Goal: Information Seeking & Learning: Learn about a topic

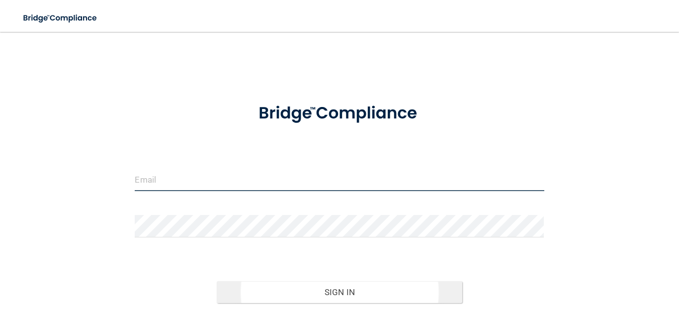
type input "[EMAIL_ADDRESS][DOMAIN_NAME]"
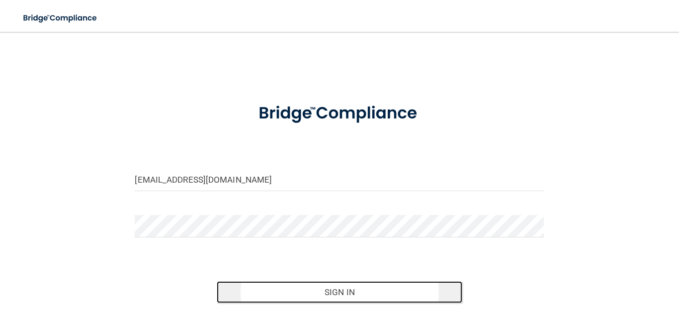
click at [327, 268] on button "Sign In" at bounding box center [340, 292] width 246 height 22
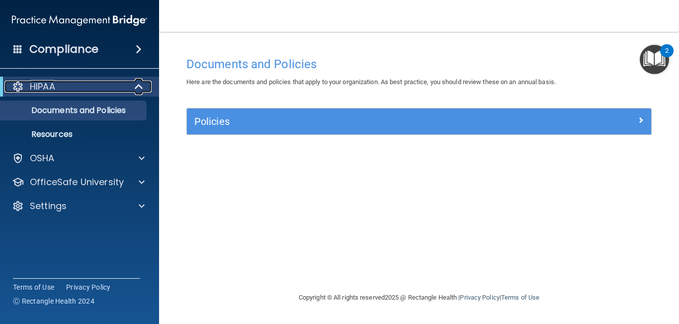
click at [57, 90] on div "HIPAA" at bounding box center [65, 87] width 123 height 12
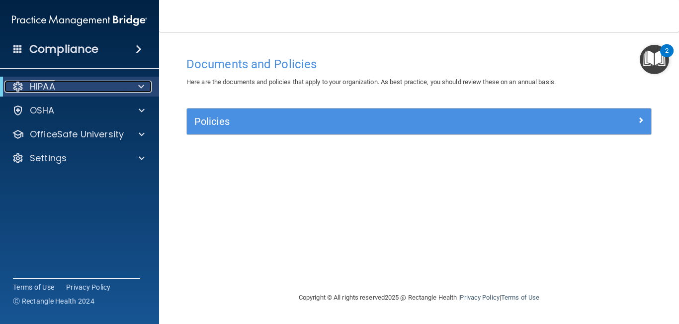
click at [55, 85] on p "HIPAA" at bounding box center [42, 87] width 25 height 12
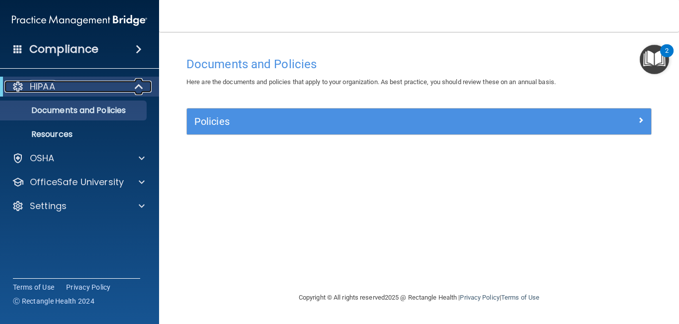
click at [55, 85] on p "HIPAA" at bounding box center [42, 87] width 25 height 12
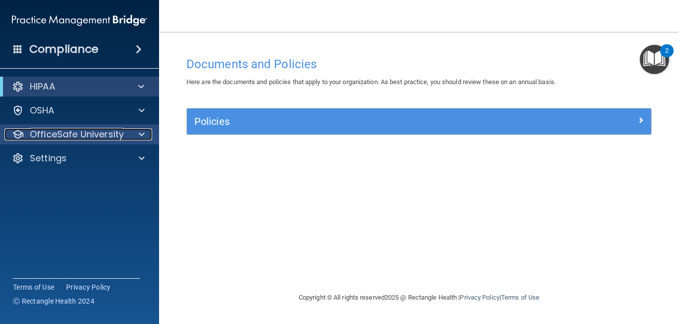
click at [51, 136] on p "OfficeSafe University" at bounding box center [77, 134] width 94 height 12
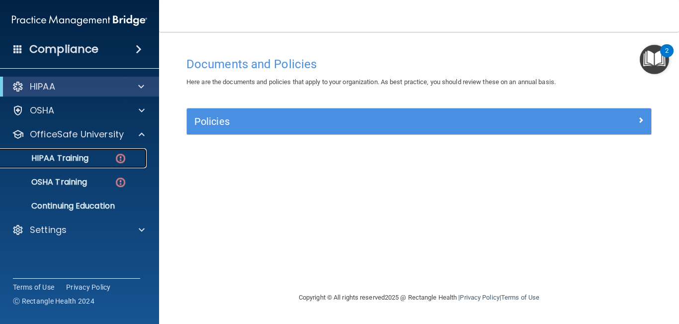
click at [53, 164] on link "HIPAA Training" at bounding box center [68, 158] width 157 height 20
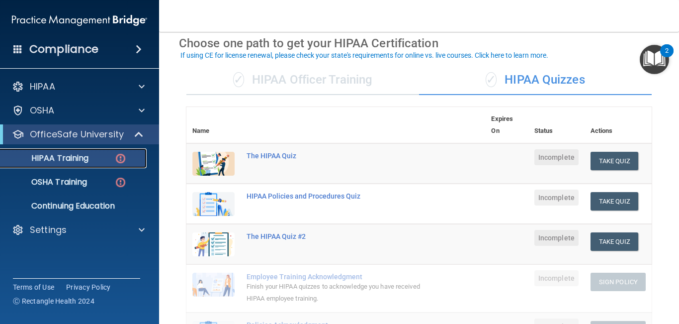
scroll to position [46, 0]
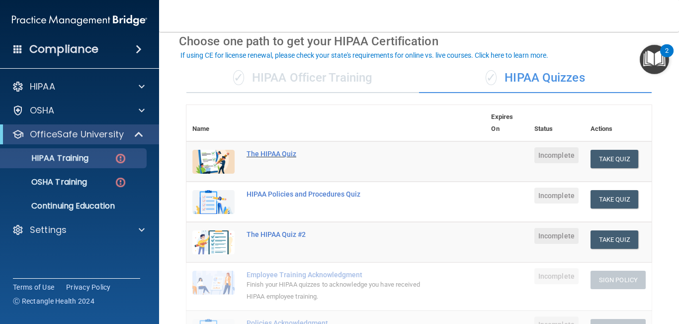
click at [265, 155] on div "The HIPAA Quiz" at bounding box center [341, 154] width 189 height 8
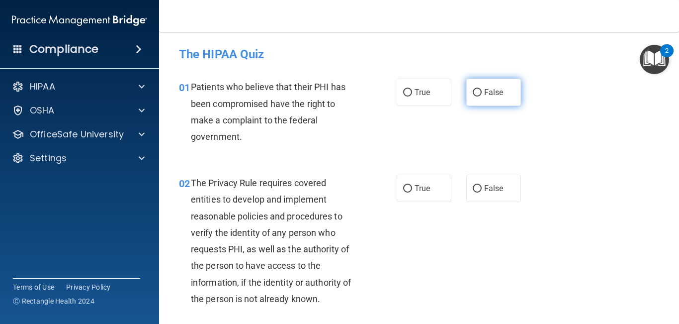
click at [505, 89] on label "False" at bounding box center [493, 92] width 55 height 27
click at [482, 89] on input "False" at bounding box center [477, 92] width 9 height 7
radio input "true"
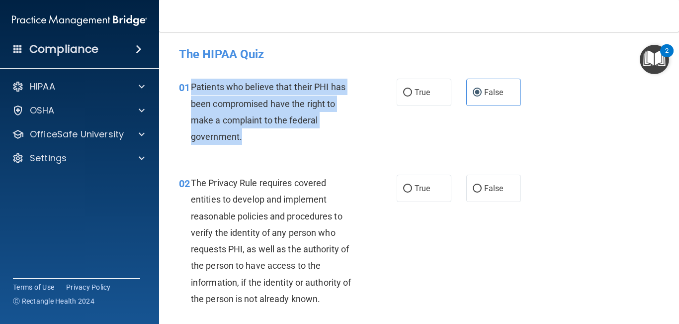
drag, startPoint x: 191, startPoint y: 87, endPoint x: 250, endPoint y: 134, distance: 75.3
click at [250, 134] on div "Patients who believe that their PHI has been compromised have the right to make…" at bounding box center [278, 112] width 175 height 66
copy span "Patients who believe that their PHI has been compromised have the right to make…"
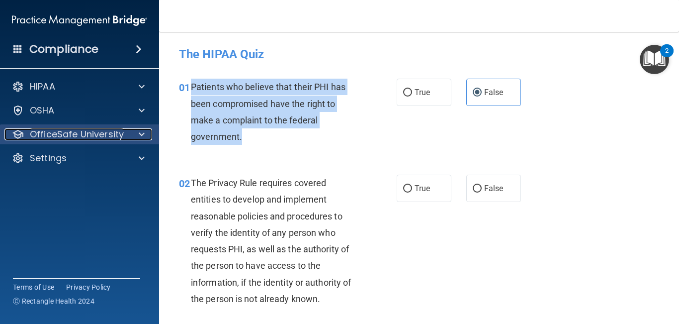
click at [71, 129] on p "OfficeSafe University" at bounding box center [77, 134] width 94 height 12
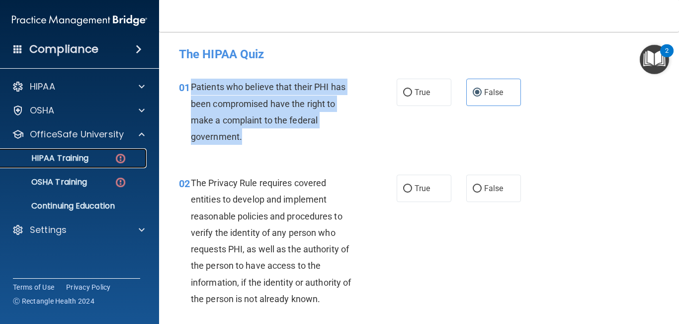
click at [71, 151] on link "HIPAA Training" at bounding box center [68, 158] width 157 height 20
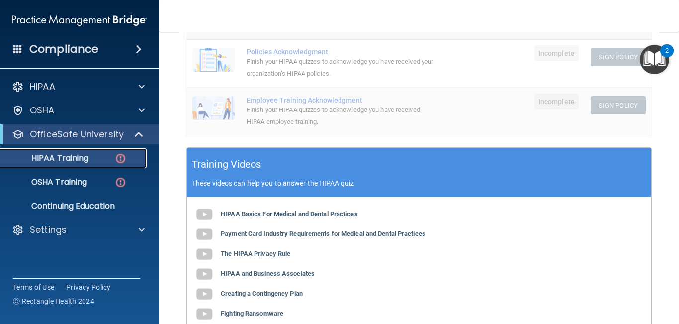
scroll to position [269, 0]
click at [254, 212] on b "HIPAA Basics For Medical and Dental Practices" at bounding box center [289, 212] width 137 height 7
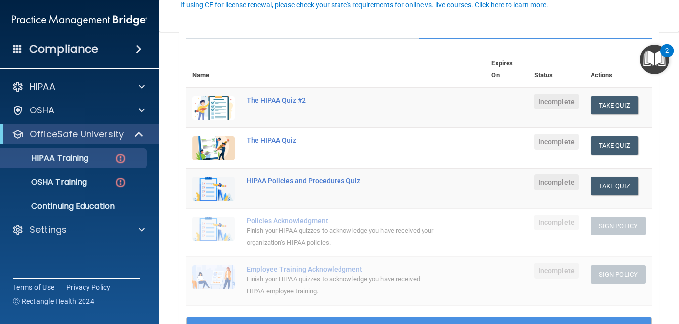
scroll to position [100, 0]
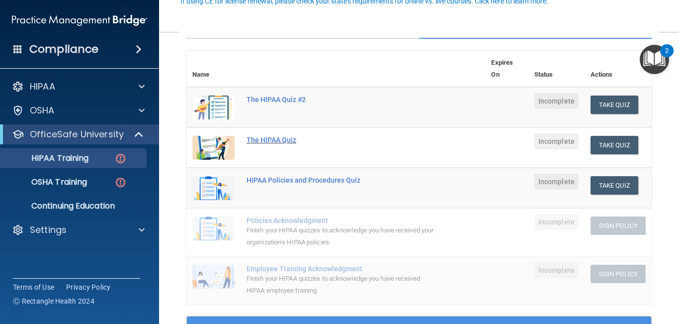
click at [273, 142] on div "The HIPAA Quiz" at bounding box center [341, 140] width 189 height 8
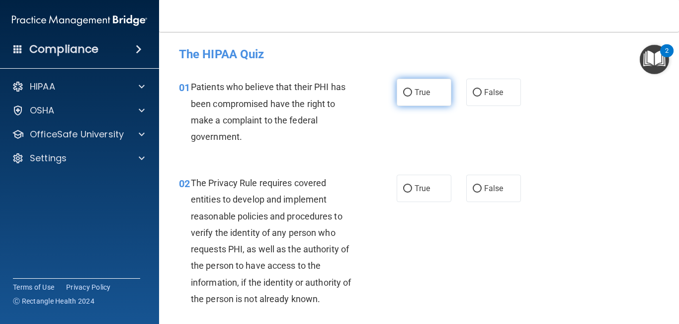
click at [434, 93] on label "True" at bounding box center [424, 92] width 55 height 27
click at [412, 93] on input "True" at bounding box center [407, 92] width 9 height 7
radio input "true"
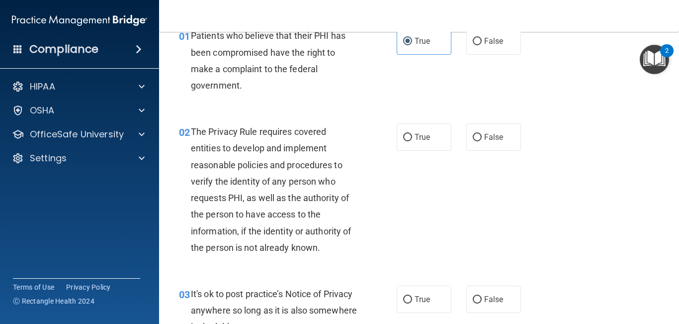
scroll to position [55, 0]
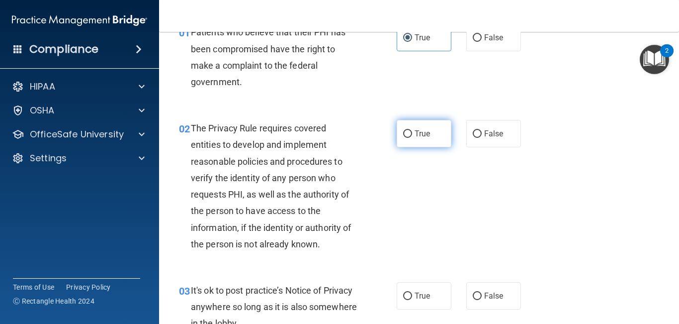
click at [414, 143] on label "True" at bounding box center [424, 133] width 55 height 27
click at [412, 138] on input "True" at bounding box center [407, 133] width 9 height 7
radio input "true"
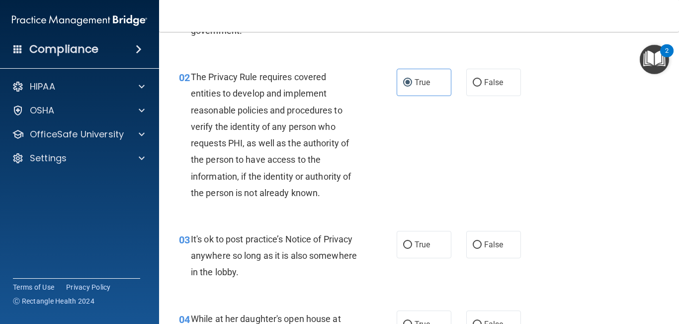
scroll to position [106, 0]
click at [502, 246] on span "False" at bounding box center [493, 243] width 19 height 9
click at [482, 246] on input "False" at bounding box center [477, 244] width 9 height 7
radio input "true"
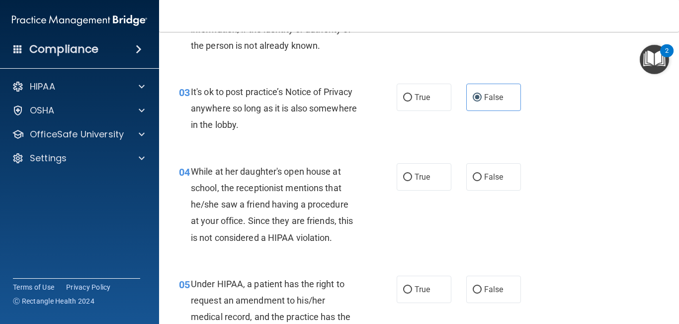
scroll to position [254, 0]
click at [416, 182] on label "True" at bounding box center [424, 176] width 55 height 27
click at [412, 181] on input "True" at bounding box center [407, 176] width 9 height 7
radio input "true"
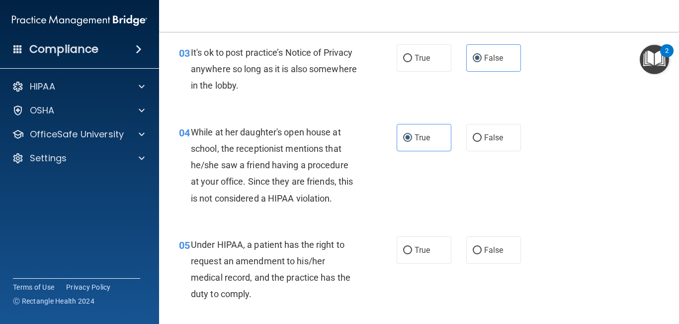
scroll to position [293, 0]
click at [505, 250] on label "False" at bounding box center [493, 248] width 55 height 27
click at [482, 250] on input "False" at bounding box center [477, 249] width 9 height 7
radio input "true"
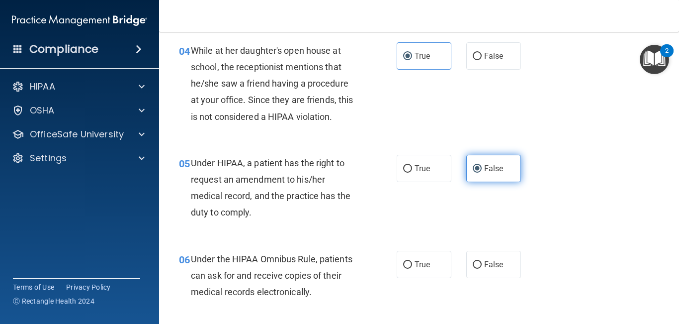
scroll to position [379, 0]
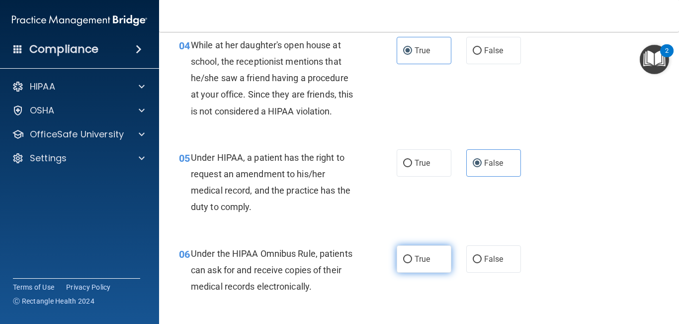
click at [428, 260] on span "True" at bounding box center [422, 258] width 15 height 9
click at [412, 260] on input "True" at bounding box center [407, 259] width 9 height 7
radio input "true"
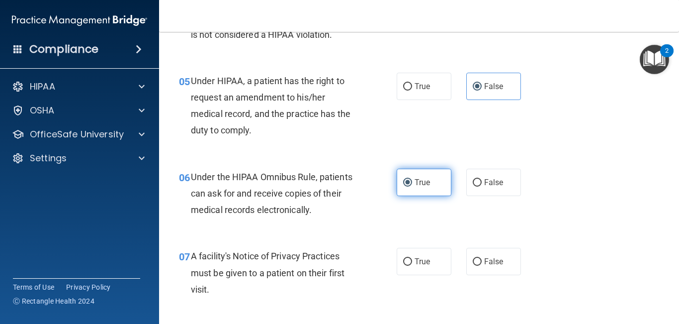
scroll to position [458, 0]
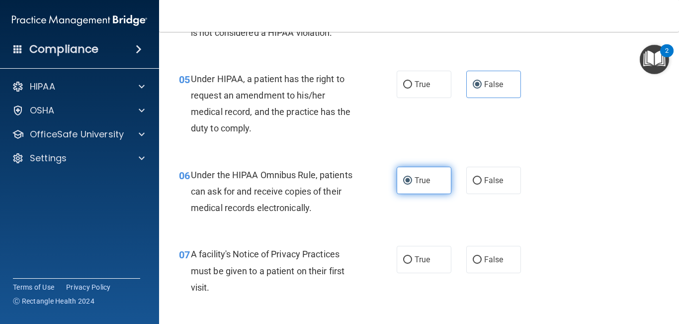
click at [428, 260] on span "True" at bounding box center [422, 259] width 15 height 9
click at [412, 260] on input "True" at bounding box center [407, 259] width 9 height 7
radio input "true"
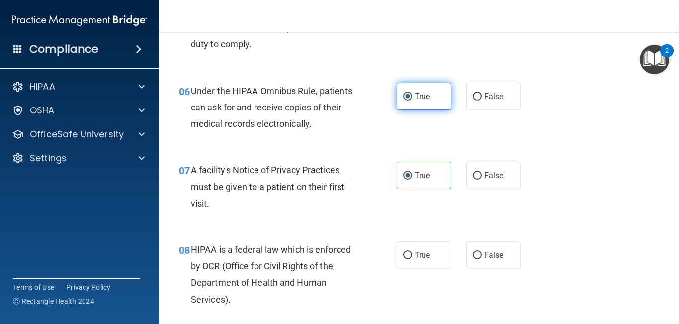
scroll to position [543, 0]
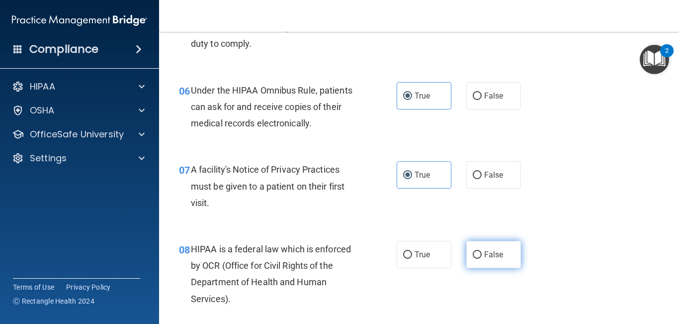
click at [506, 263] on label "False" at bounding box center [493, 254] width 55 height 27
click at [482, 259] on input "False" at bounding box center [477, 254] width 9 height 7
radio input "true"
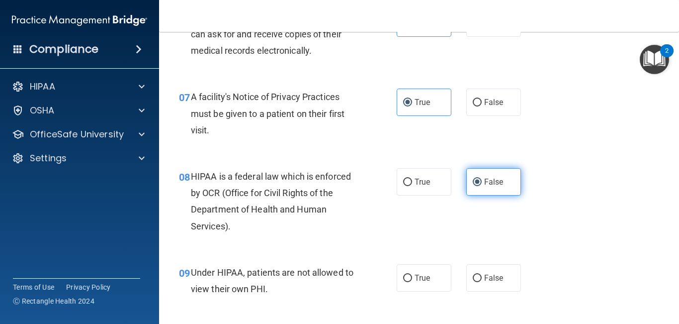
scroll to position [617, 0]
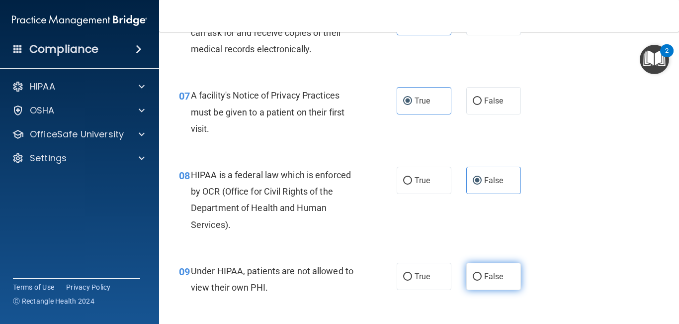
click at [504, 268] on label "False" at bounding box center [493, 276] width 55 height 27
click at [482, 268] on input "False" at bounding box center [477, 276] width 9 height 7
radio input "true"
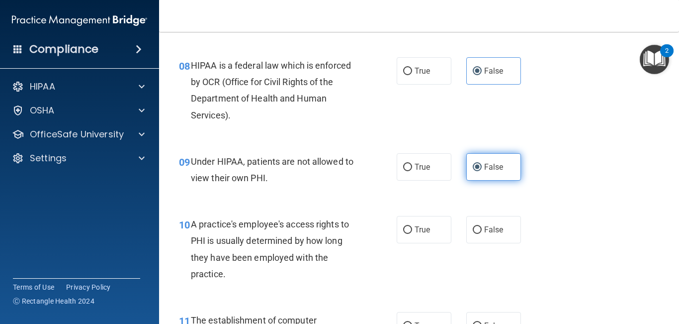
scroll to position [729, 0]
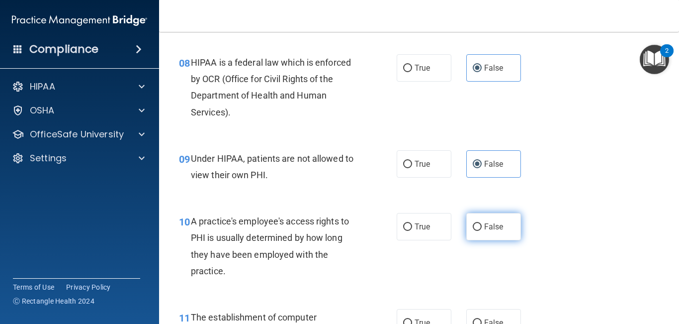
click at [495, 230] on span "False" at bounding box center [493, 226] width 19 height 9
click at [482, 230] on input "False" at bounding box center [477, 226] width 9 height 7
radio input "true"
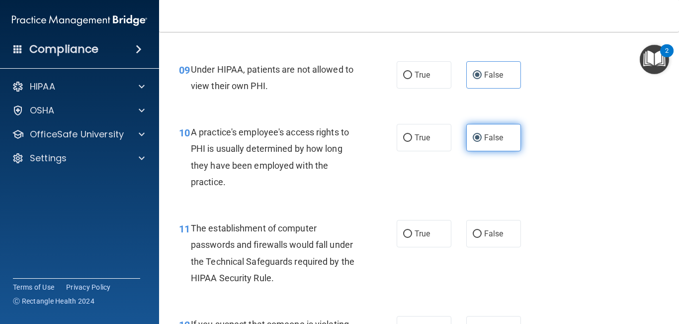
scroll to position [818, 0]
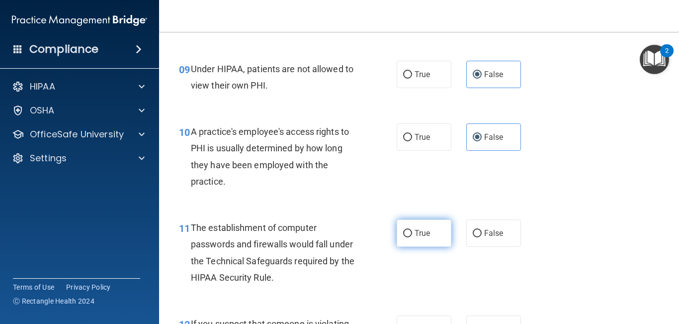
click at [430, 244] on label "True" at bounding box center [424, 232] width 55 height 27
click at [412, 237] on input "True" at bounding box center [407, 233] width 9 height 7
radio input "true"
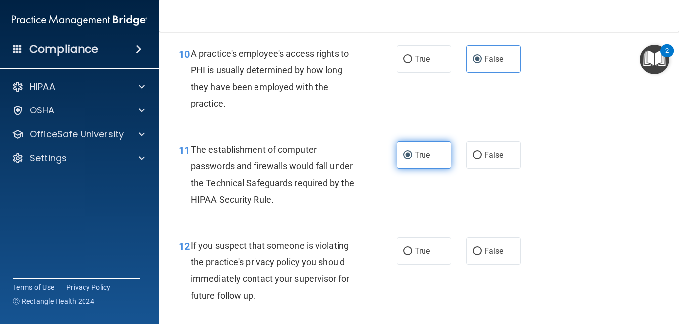
scroll to position [898, 0]
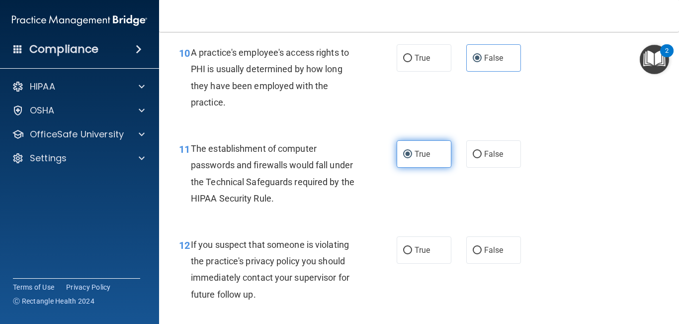
click at [430, 244] on label "True" at bounding box center [424, 249] width 55 height 27
click at [412, 247] on input "True" at bounding box center [407, 250] width 9 height 7
radio input "true"
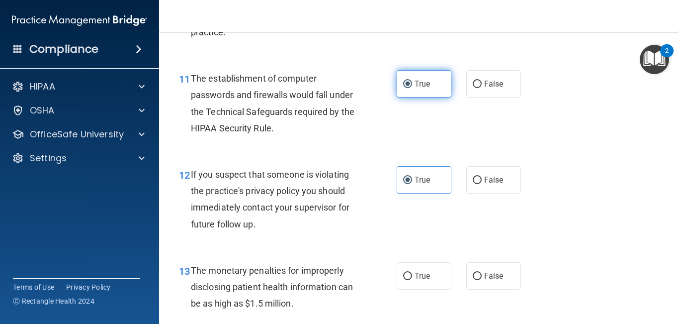
scroll to position [985, 0]
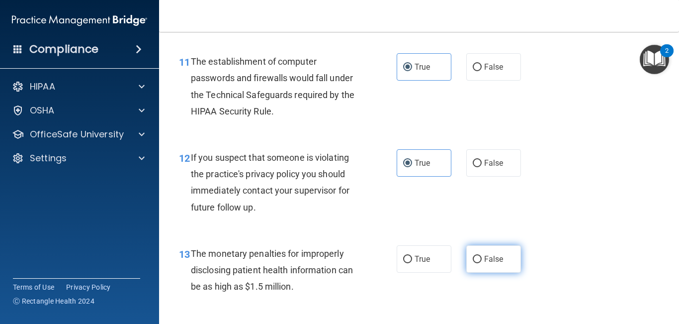
click at [476, 260] on input "False" at bounding box center [477, 259] width 9 height 7
radio input "true"
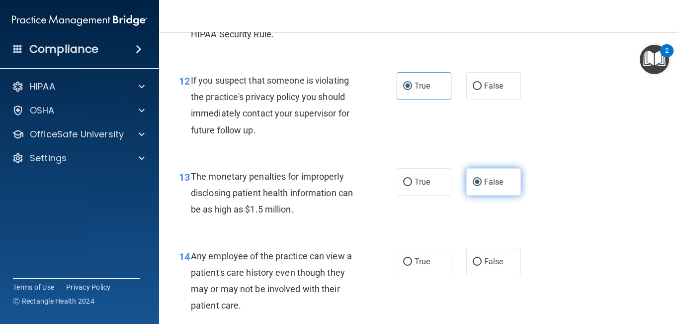
scroll to position [1070, 0]
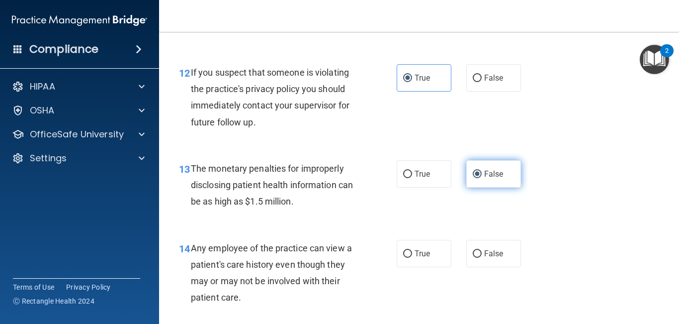
click at [476, 260] on label "False" at bounding box center [493, 253] width 55 height 27
click at [476, 258] on input "False" at bounding box center [477, 253] width 9 height 7
radio input "true"
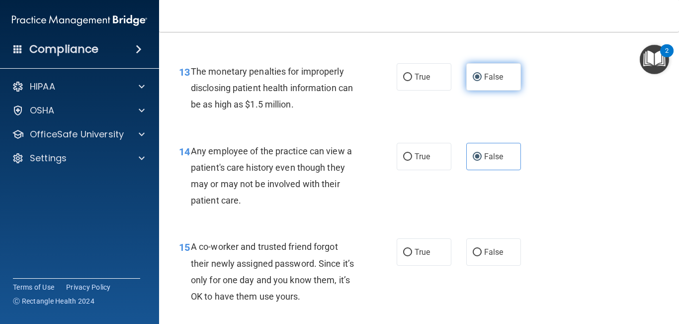
scroll to position [1170, 0]
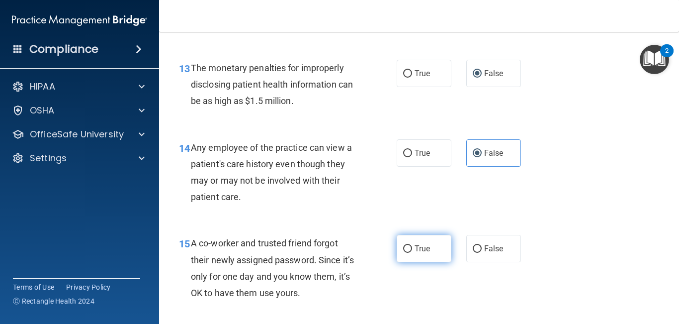
click at [433, 256] on label "True" at bounding box center [424, 248] width 55 height 27
click at [412, 253] on input "True" at bounding box center [407, 248] width 9 height 7
radio input "true"
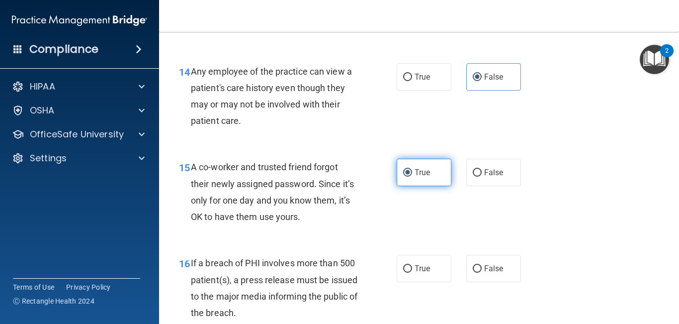
scroll to position [1247, 0]
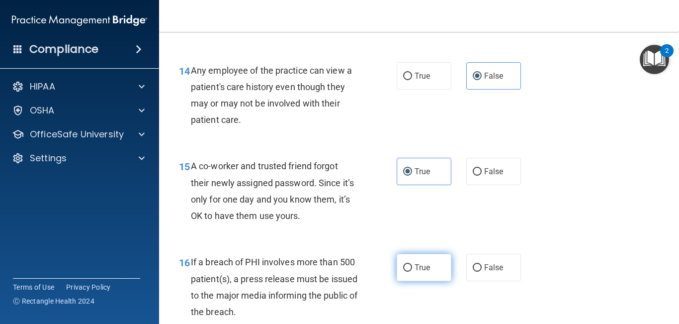
click at [432, 261] on label "True" at bounding box center [424, 267] width 55 height 27
click at [412, 264] on input "True" at bounding box center [407, 267] width 9 height 7
radio input "true"
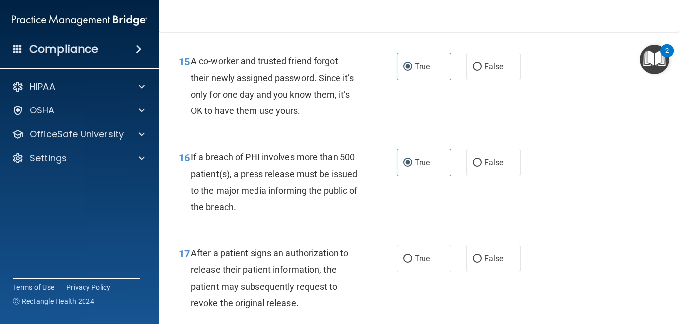
scroll to position [1357, 0]
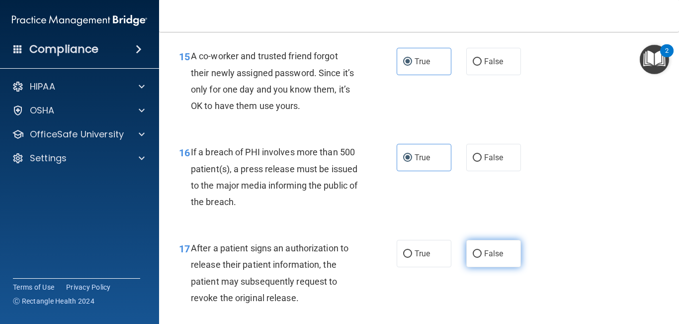
click at [483, 259] on label "False" at bounding box center [493, 253] width 55 height 27
click at [482, 258] on input "False" at bounding box center [477, 253] width 9 height 7
radio input "true"
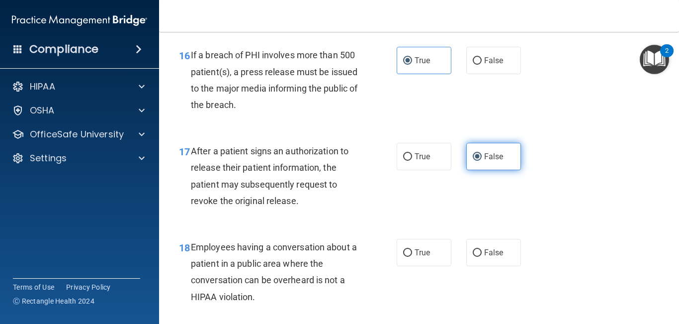
scroll to position [1455, 0]
click at [483, 259] on label "False" at bounding box center [493, 251] width 55 height 27
click at [482, 256] on input "False" at bounding box center [477, 251] width 9 height 7
radio input "true"
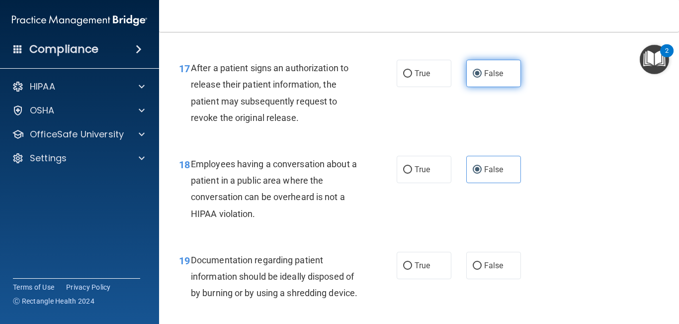
scroll to position [1538, 0]
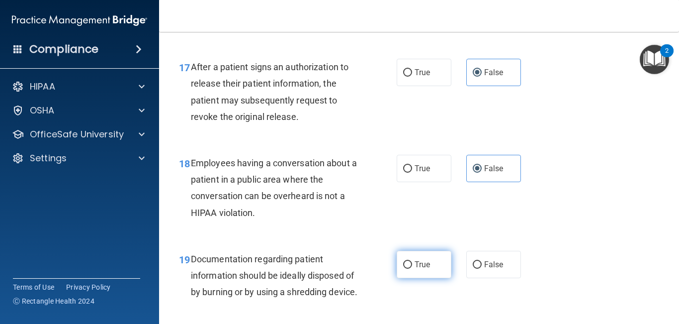
click at [431, 264] on label "True" at bounding box center [424, 264] width 55 height 27
click at [412, 264] on input "True" at bounding box center [407, 264] width 9 height 7
radio input "true"
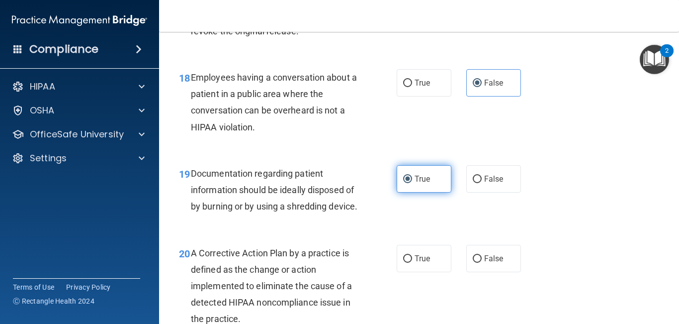
scroll to position [1628, 0]
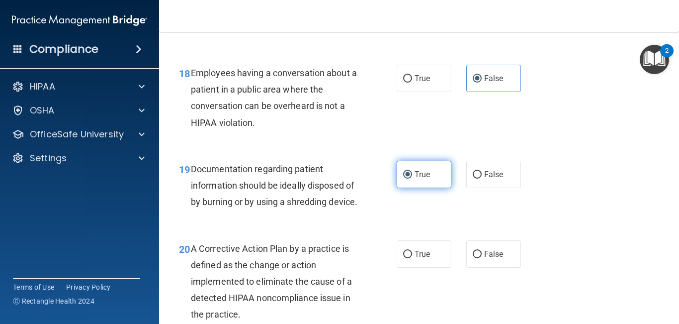
click at [431, 264] on label "True" at bounding box center [424, 253] width 55 height 27
click at [412, 258] on input "True" at bounding box center [407, 254] width 9 height 7
radio input "true"
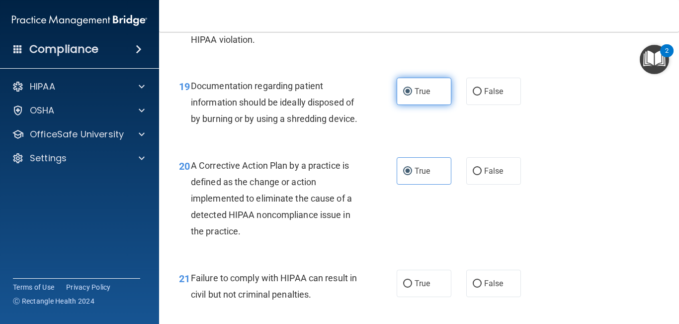
scroll to position [1718, 0]
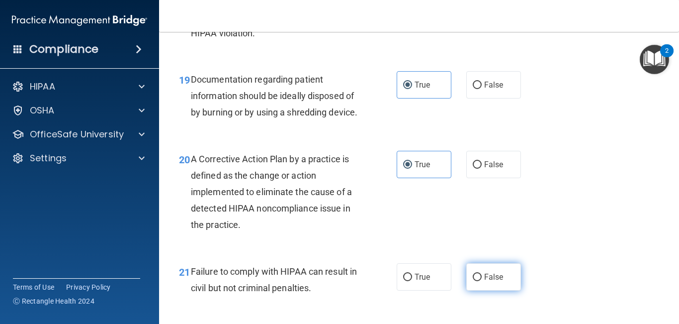
click at [509, 268] on label "False" at bounding box center [493, 276] width 55 height 27
click at [482, 268] on input "False" at bounding box center [477, 276] width 9 height 7
radio input "true"
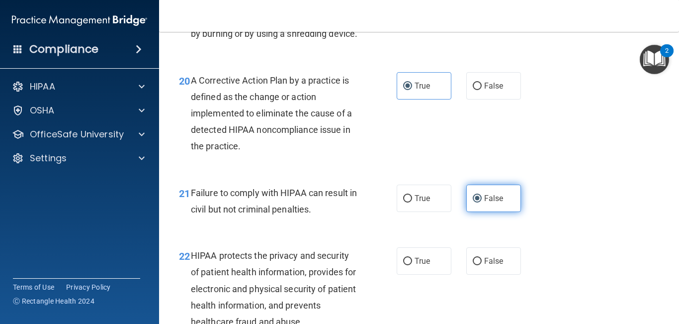
scroll to position [1798, 0]
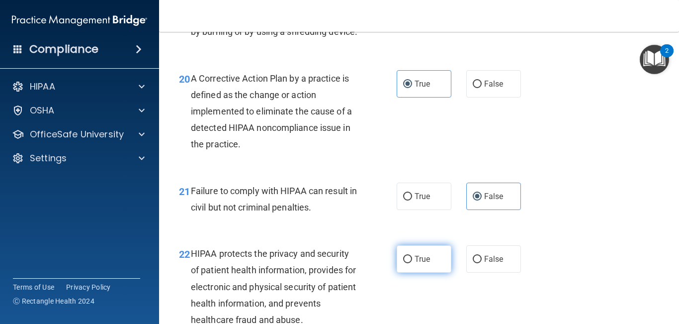
click at [434, 268] on label "True" at bounding box center [424, 258] width 55 height 27
click at [412, 263] on input "True" at bounding box center [407, 259] width 9 height 7
radio input "true"
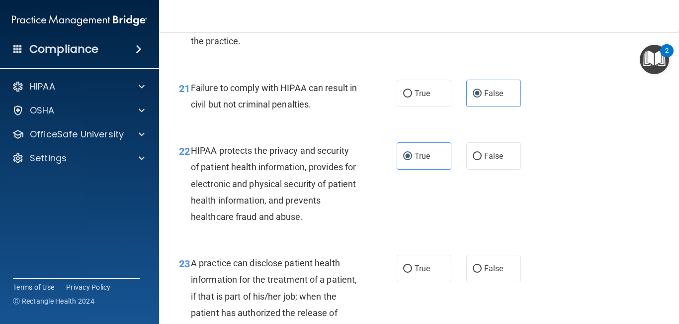
scroll to position [1906, 0]
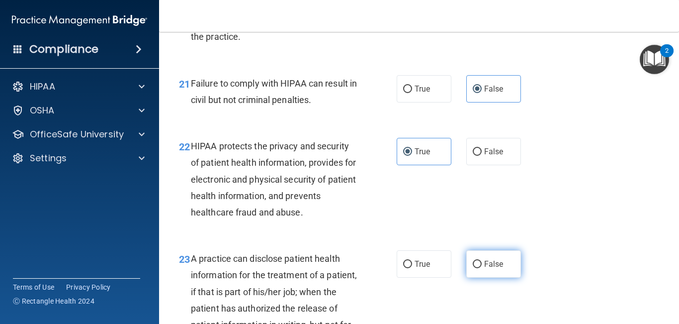
click at [502, 268] on label "False" at bounding box center [493, 263] width 55 height 27
click at [482, 268] on input "False" at bounding box center [477, 264] width 9 height 7
radio input "true"
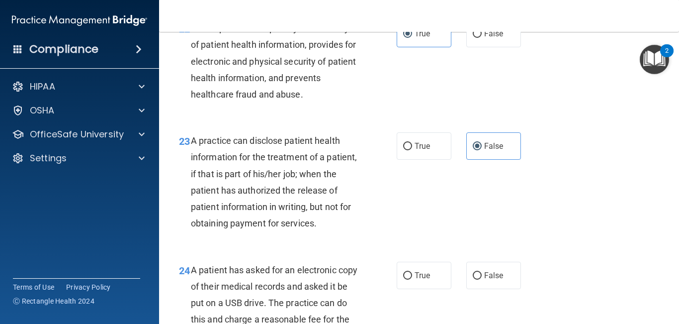
scroll to position [2024, 0]
click at [430, 268] on span "True" at bounding box center [422, 274] width 15 height 9
click at [412, 268] on input "True" at bounding box center [407, 275] width 9 height 7
radio input "true"
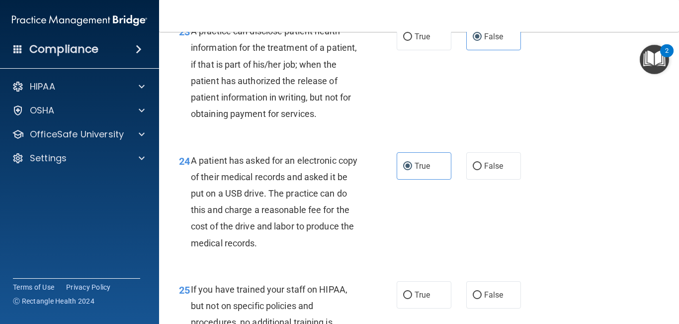
scroll to position [2134, 0]
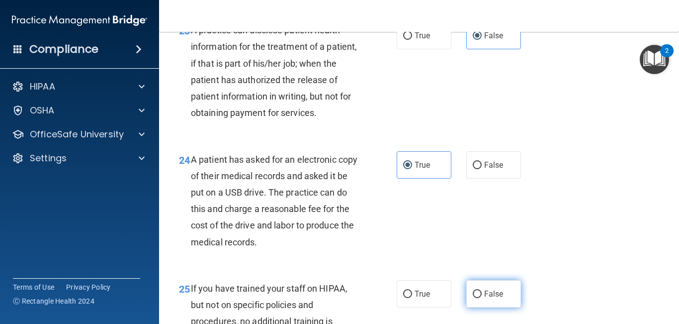
click at [488, 268] on span "False" at bounding box center [493, 293] width 19 height 9
click at [482, 268] on input "False" at bounding box center [477, 293] width 9 height 7
radio input "true"
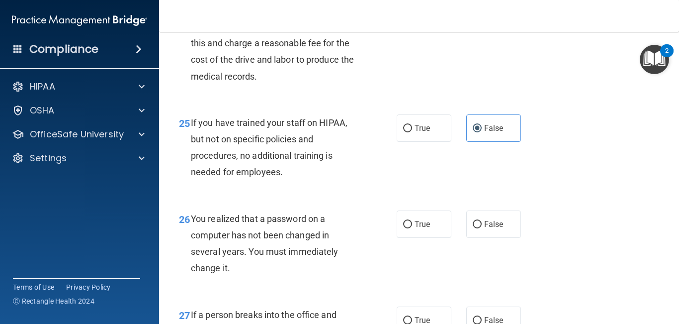
scroll to position [2305, 0]
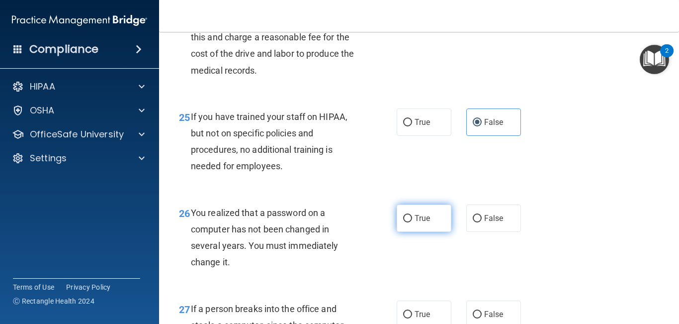
click at [404, 232] on label "True" at bounding box center [424, 217] width 55 height 27
click at [404, 222] on input "True" at bounding box center [407, 218] width 9 height 7
radio input "true"
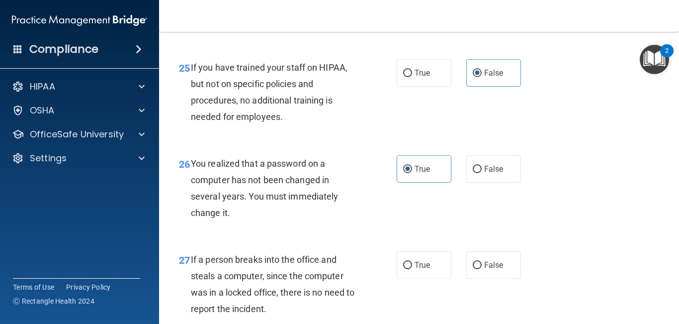
scroll to position [2361, 0]
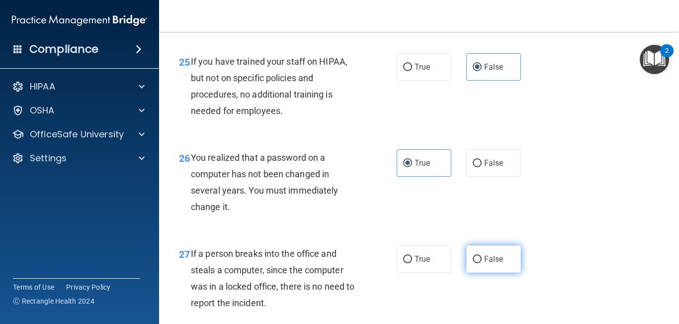
click at [501, 264] on span "False" at bounding box center [493, 258] width 19 height 9
click at [482, 263] on input "False" at bounding box center [477, 259] width 9 height 7
radio input "true"
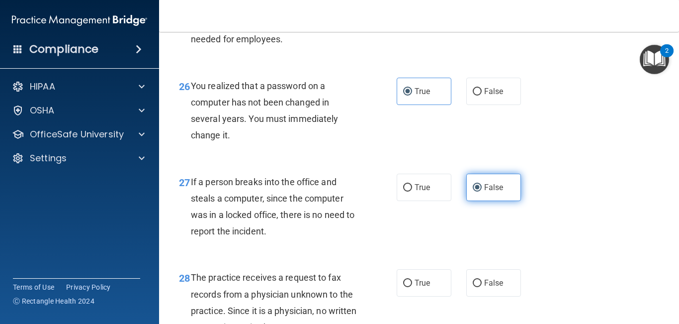
scroll to position [2433, 0]
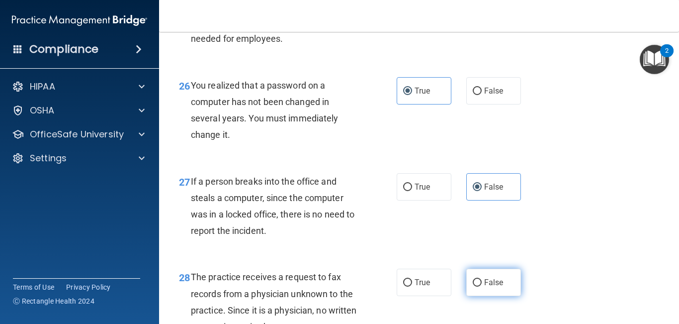
click at [489, 268] on label "False" at bounding box center [493, 282] width 55 height 27
click at [482, 268] on input "False" at bounding box center [477, 282] width 9 height 7
radio input "true"
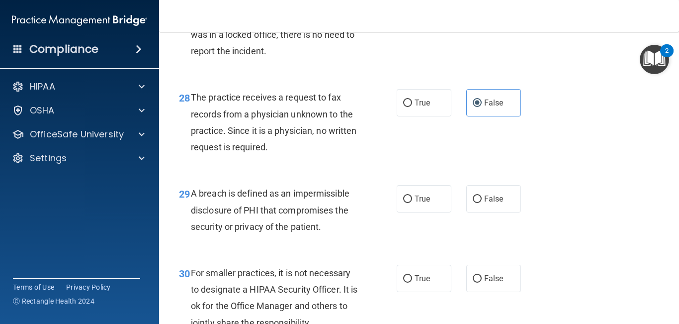
scroll to position [2614, 0]
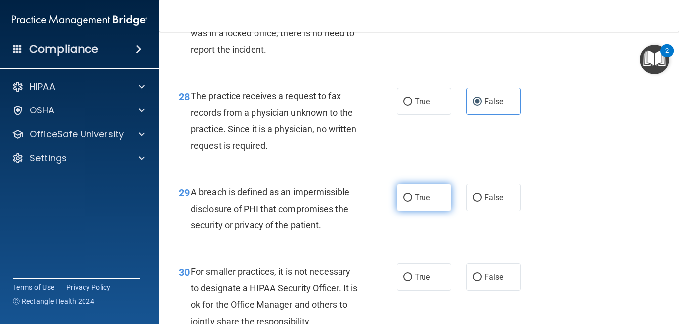
click at [405, 211] on label "True" at bounding box center [424, 196] width 55 height 27
click at [405, 201] on input "True" at bounding box center [407, 197] width 9 height 7
radio input "true"
click at [484, 268] on label "False" at bounding box center [493, 276] width 55 height 27
click at [482, 268] on input "False" at bounding box center [477, 276] width 9 height 7
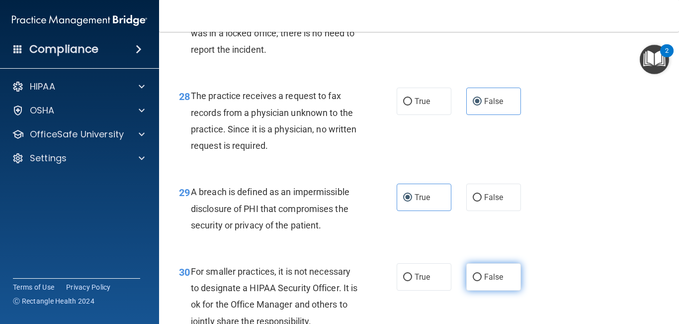
radio input "true"
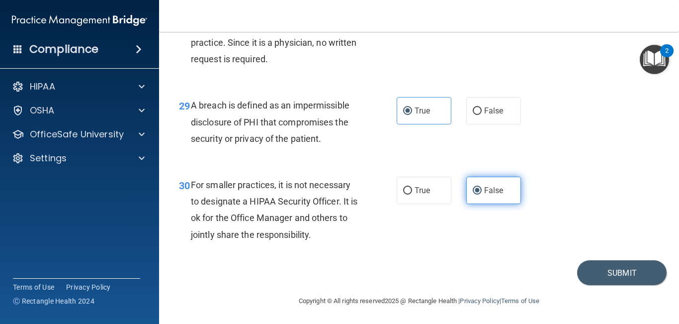
scroll to position [2704, 0]
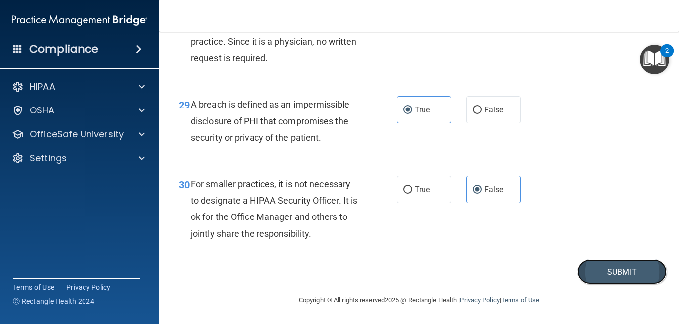
click at [605, 268] on button "Submit" at bounding box center [622, 271] width 90 height 25
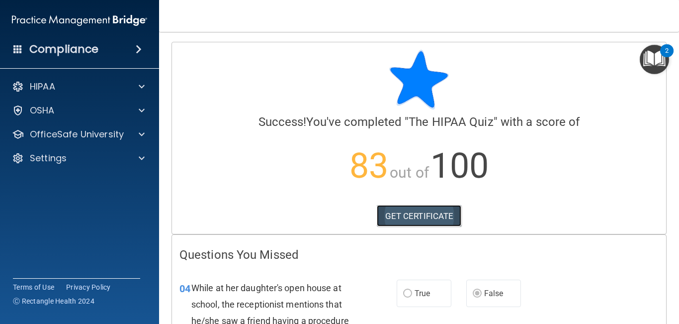
click at [428, 212] on link "GET CERTIFICATE" at bounding box center [419, 216] width 85 height 22
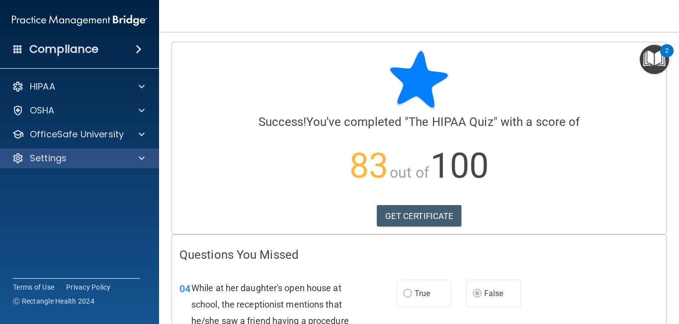
click at [55, 165] on div "Settings" at bounding box center [80, 158] width 160 height 20
click at [60, 159] on p "Settings" at bounding box center [48, 158] width 37 height 12
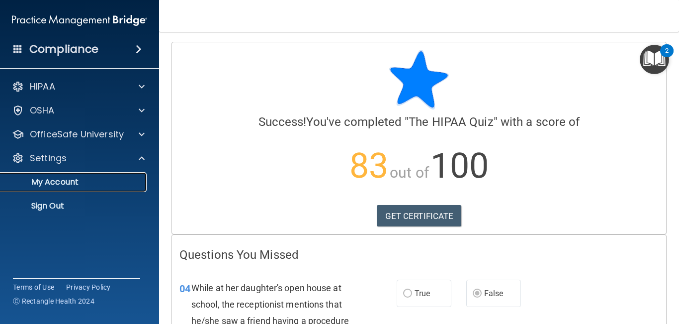
click at [60, 173] on link "My Account" at bounding box center [68, 182] width 157 height 20
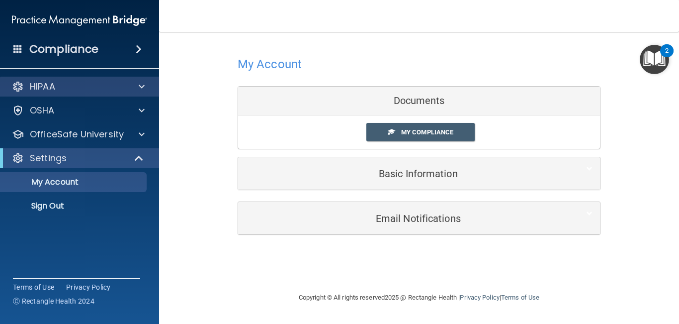
click at [64, 95] on div "HIPAA" at bounding box center [80, 87] width 160 height 20
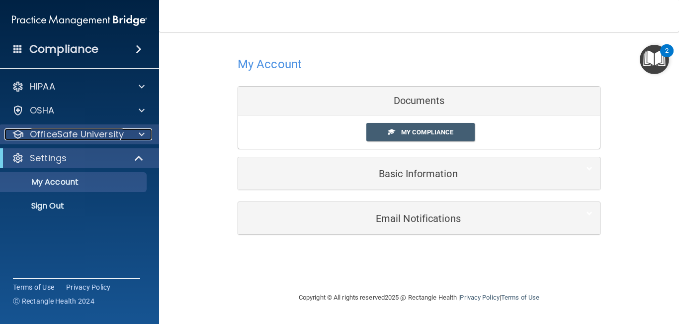
click at [45, 131] on p "OfficeSafe University" at bounding box center [77, 134] width 94 height 12
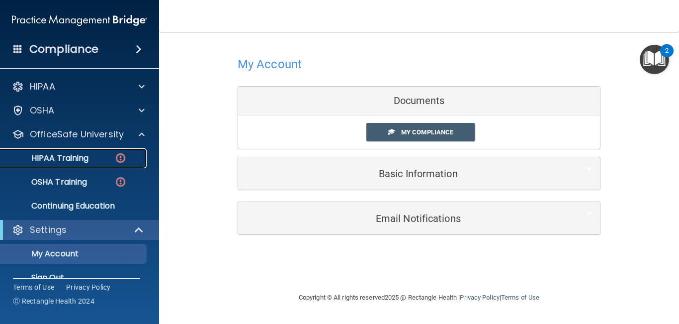
click at [49, 154] on p "HIPAA Training" at bounding box center [47, 158] width 82 height 10
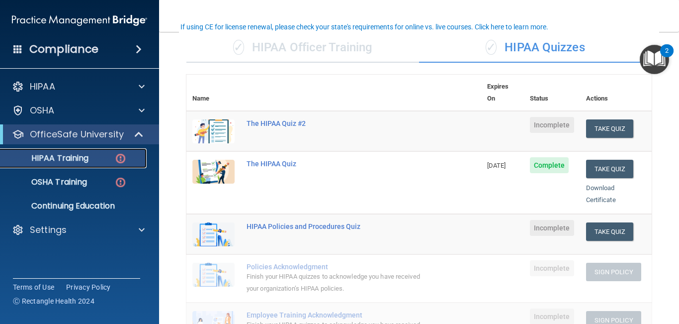
scroll to position [73, 0]
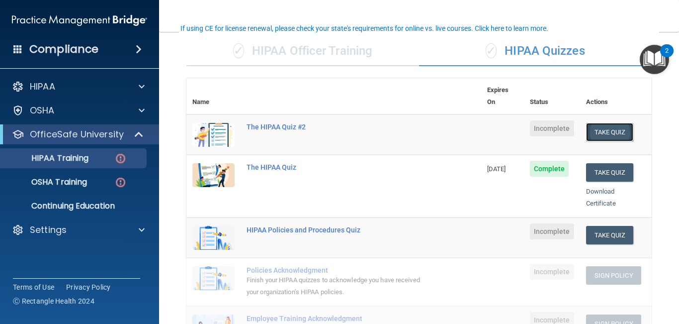
click at [610, 123] on button "Take Quiz" at bounding box center [610, 132] width 48 height 18
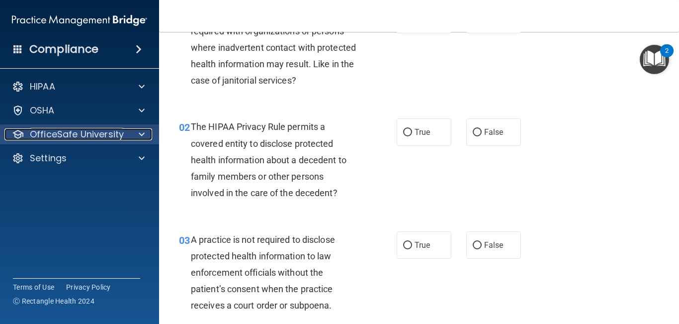
click at [48, 136] on p "OfficeSafe University" at bounding box center [77, 134] width 94 height 12
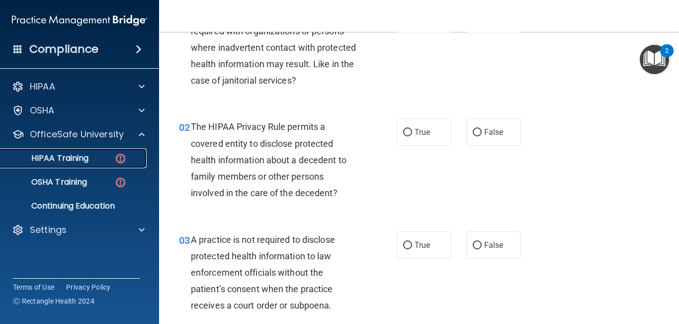
click at [57, 163] on p "HIPAA Training" at bounding box center [47, 158] width 82 height 10
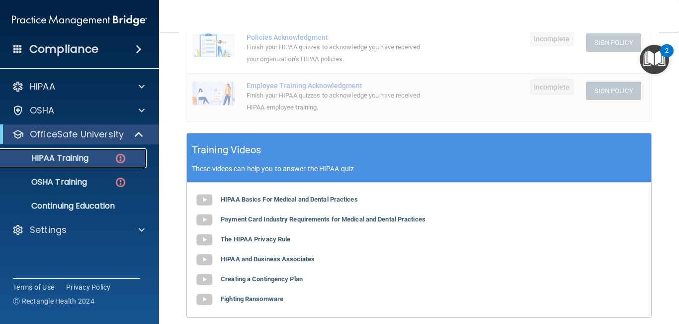
scroll to position [313, 0]
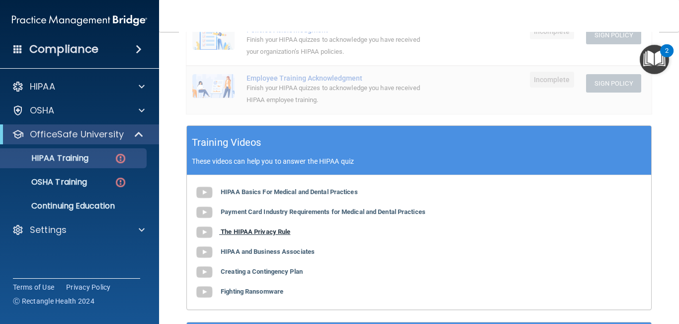
click at [233, 228] on b "The HIPAA Privacy Rule" at bounding box center [256, 231] width 70 height 7
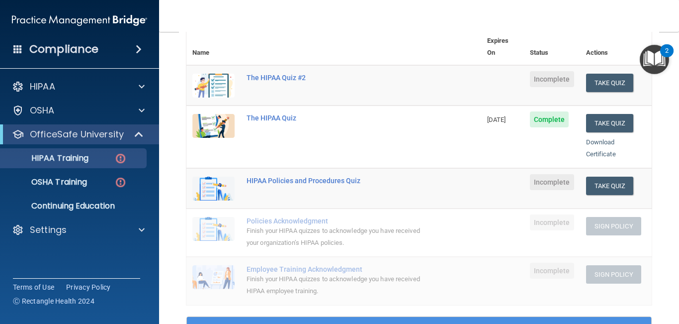
scroll to position [121, 0]
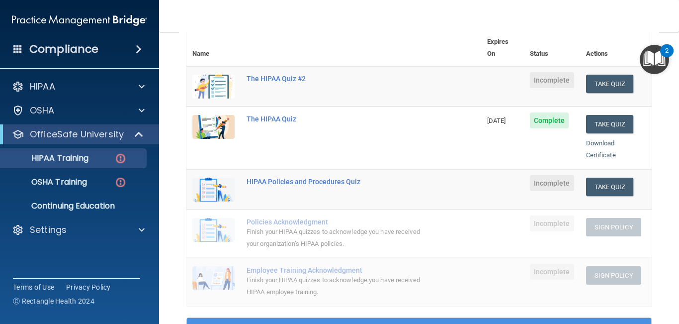
click at [214, 82] on img at bounding box center [213, 87] width 42 height 24
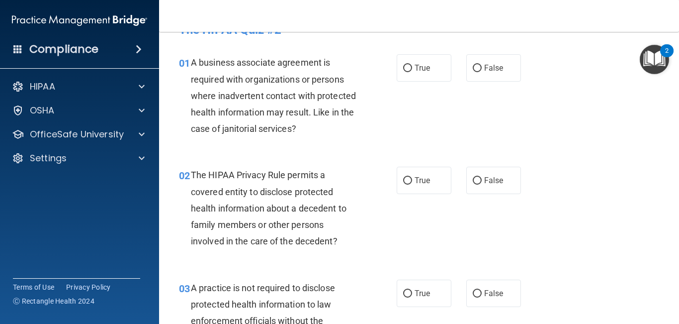
scroll to position [23, 0]
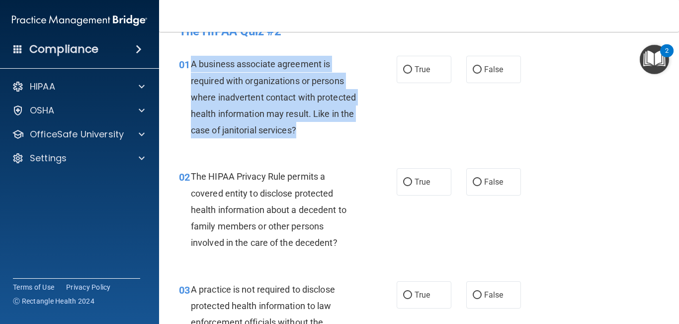
drag, startPoint x: 190, startPoint y: 63, endPoint x: 301, endPoint y: 134, distance: 132.0
click at [301, 134] on div "A business associate agreement is required with organizations or persons where …" at bounding box center [278, 97] width 175 height 83
copy span "A business associate agreement is required with organizations or persons where …"
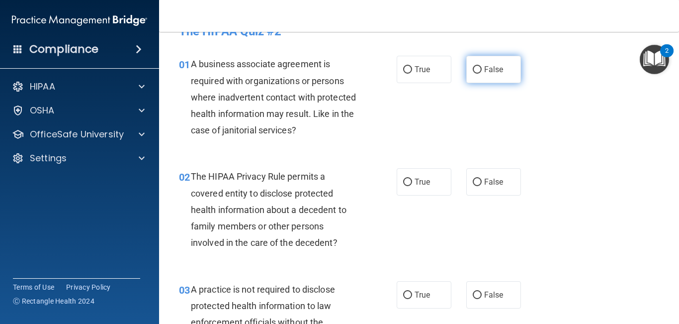
click at [498, 69] on span "False" at bounding box center [493, 69] width 19 height 9
click at [482, 69] on input "False" at bounding box center [477, 69] width 9 height 7
radio input "true"
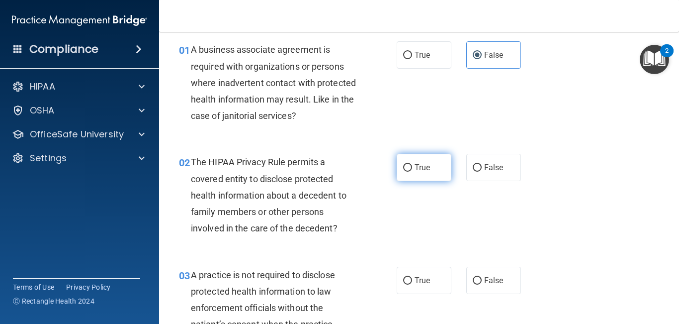
scroll to position [41, 0]
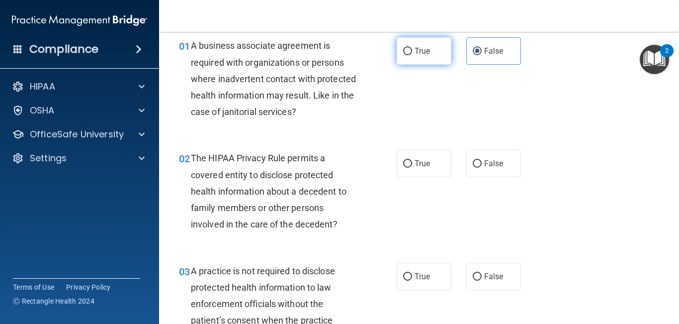
click at [438, 53] on label "True" at bounding box center [424, 50] width 55 height 27
click at [412, 53] on input "True" at bounding box center [407, 51] width 9 height 7
radio input "true"
radio input "false"
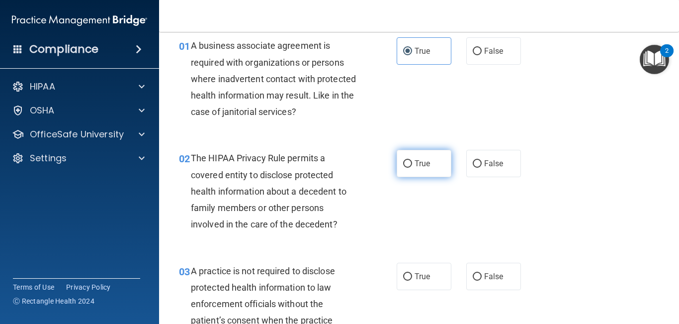
click at [422, 159] on span "True" at bounding box center [422, 163] width 15 height 9
click at [412, 160] on input "True" at bounding box center [407, 163] width 9 height 7
radio input "true"
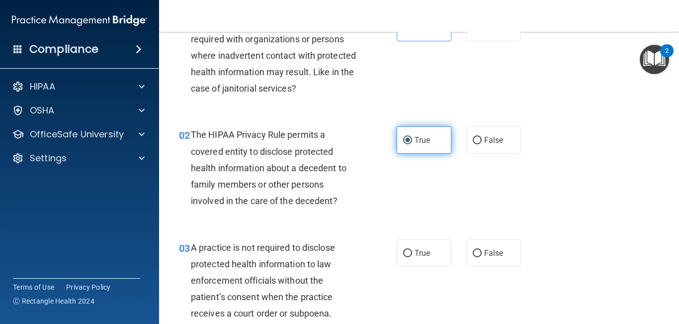
scroll to position [68, 0]
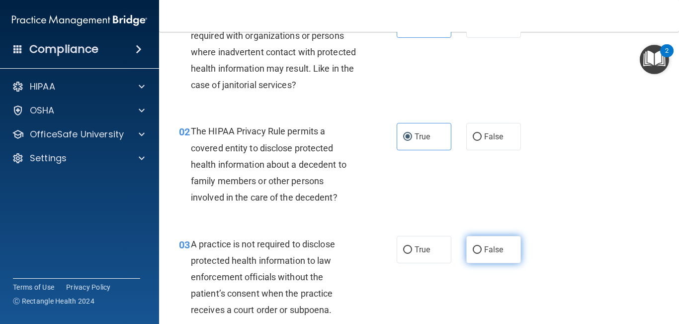
click at [487, 246] on span "False" at bounding box center [493, 249] width 19 height 9
click at [482, 246] on input "False" at bounding box center [477, 249] width 9 height 7
radio input "true"
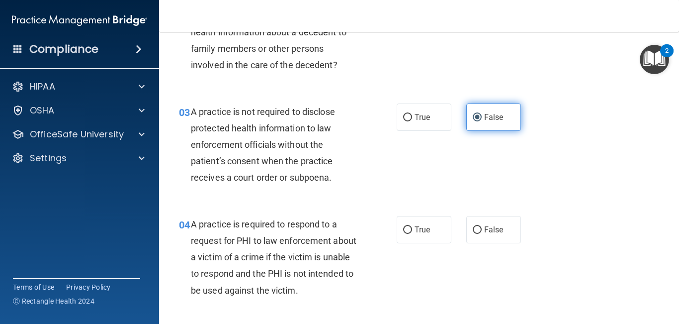
scroll to position [225, 0]
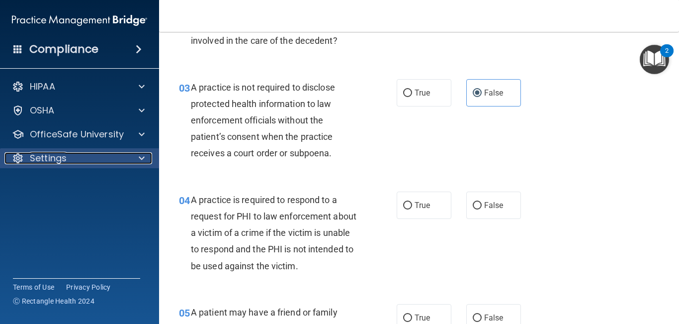
click at [46, 162] on p "Settings" at bounding box center [48, 158] width 37 height 12
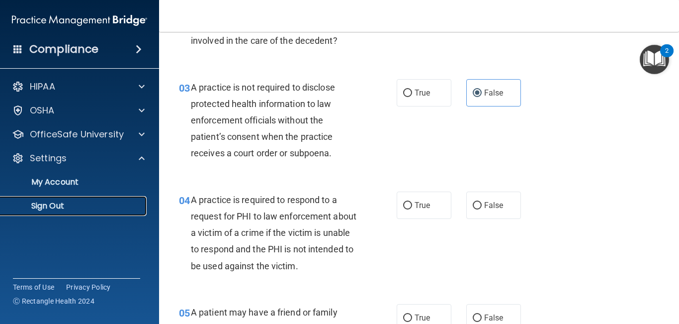
click at [55, 209] on p "Sign Out" at bounding box center [74, 206] width 136 height 10
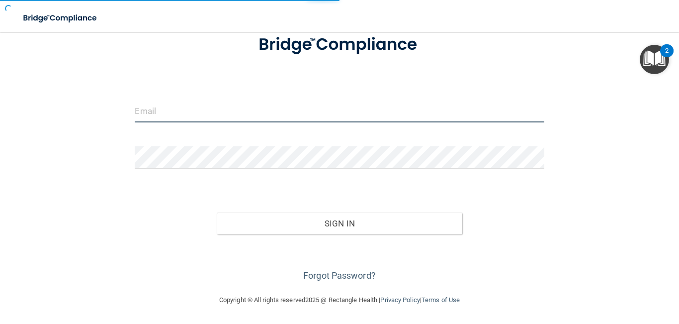
type input "[EMAIL_ADDRESS][DOMAIN_NAME]"
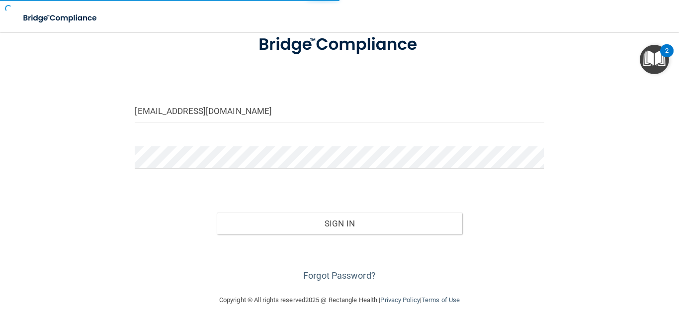
scroll to position [69, 0]
